Goal: Information Seeking & Learning: Find specific fact

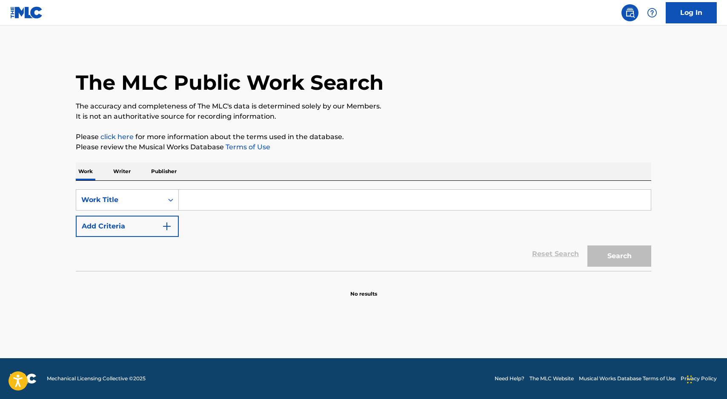
click at [209, 200] on input "Search Form" at bounding box center [415, 200] width 472 height 20
type input "safety 2020"
click at [587, 245] on button "Search" at bounding box center [619, 255] width 64 height 21
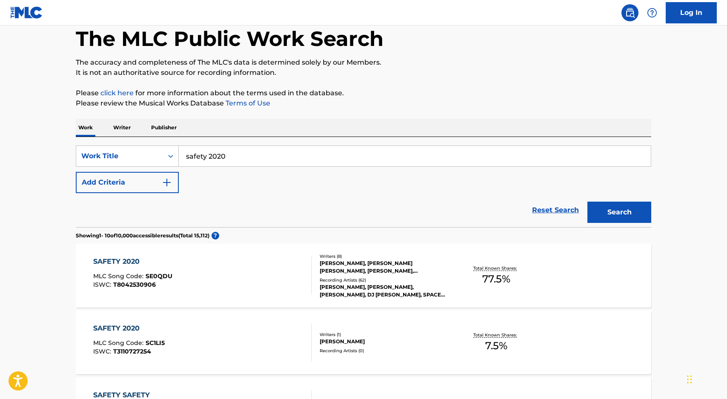
scroll to position [87, 0]
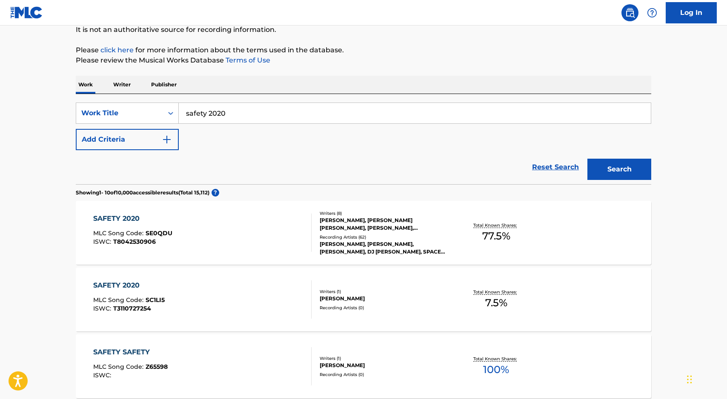
click at [316, 224] on div "Writers ( 8 ) [PERSON_NAME], [PERSON_NAME] [PERSON_NAME], [PERSON_NAME], [PERSO…" at bounding box center [379, 233] width 137 height 46
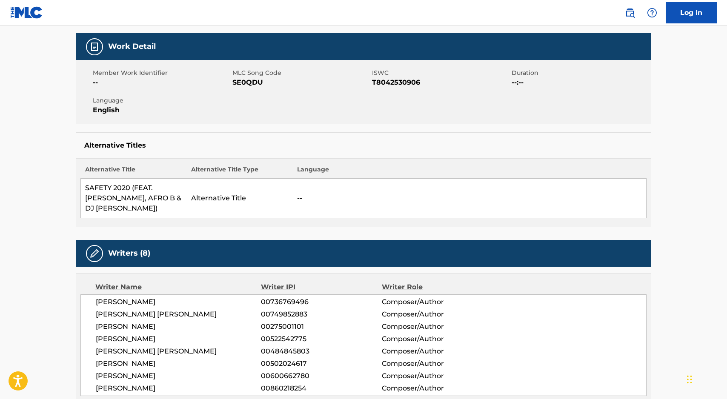
scroll to position [201, 0]
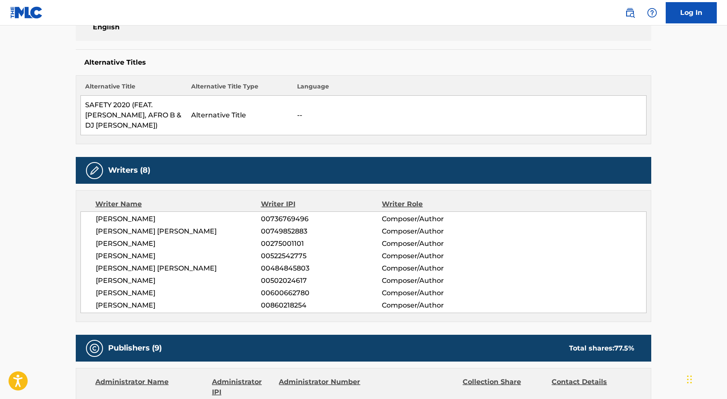
click at [135, 283] on span "[PERSON_NAME]" at bounding box center [178, 281] width 165 height 10
click at [302, 280] on span "00502024617" at bounding box center [321, 281] width 121 height 10
